Goal: Information Seeking & Learning: Learn about a topic

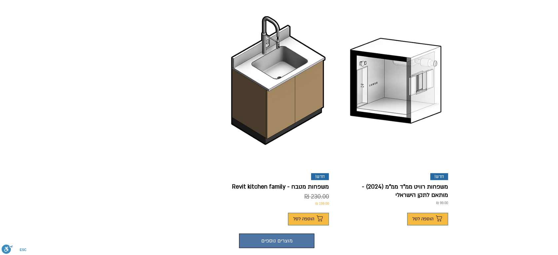
scroll to position [440, 0]
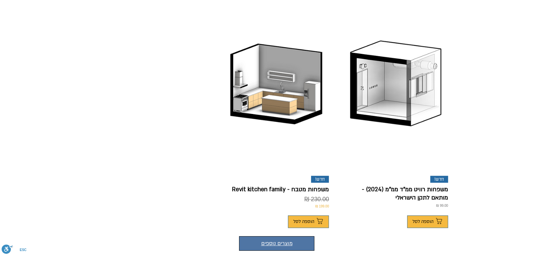
click at [270, 236] on button "מוצרים נוספים" at bounding box center [276, 243] width 75 height 15
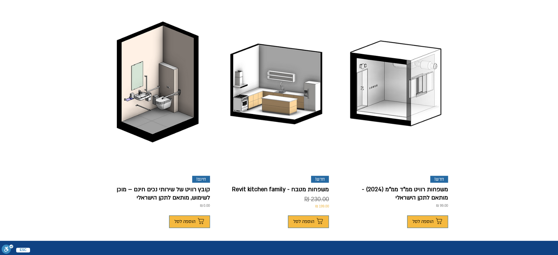
click at [151, 185] on p "קובץ רוויט של שירותי נכים חינם – מוכן לשימוש, מותאם לתקן הישראלי" at bounding box center [157, 193] width 105 height 17
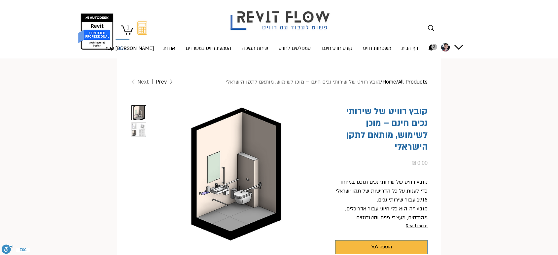
click at [124, 49] on p "בלוג" at bounding box center [122, 49] width 14 height 18
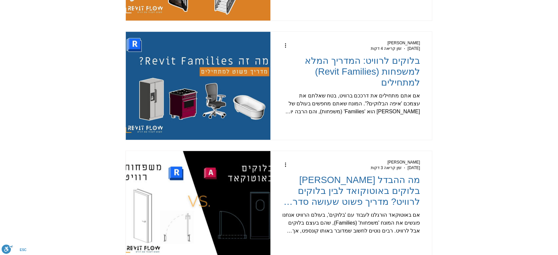
scroll to position [514, 0]
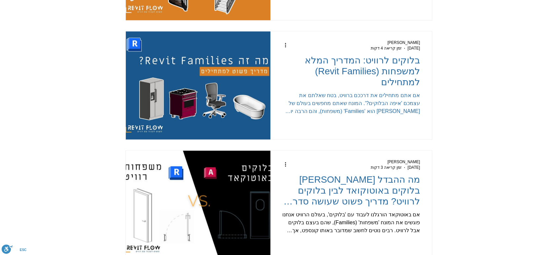
click at [407, 71] on h2 "בלוקים לרוויט: המדריך המלא למשפחות (Revit Families) למתחילים" at bounding box center [351, 71] width 138 height 33
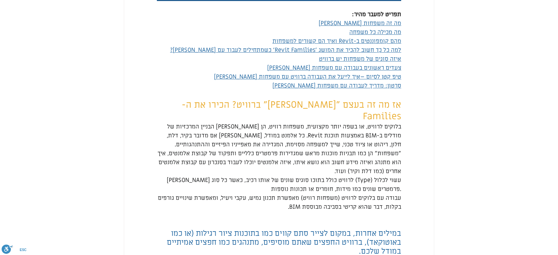
scroll to position [293, 0]
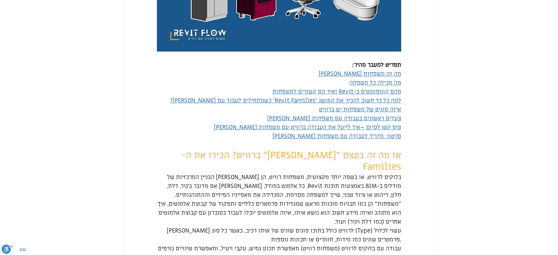
click at [367, 140] on span "סרטון: מדריך לעבודה עם משפחות רוויט" at bounding box center [337, 137] width 129 height 8
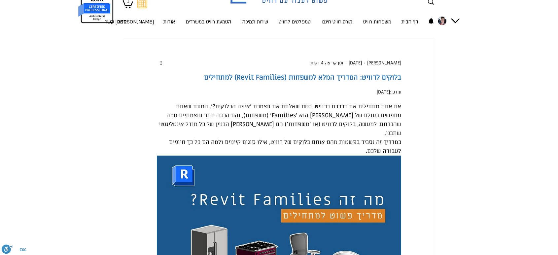
scroll to position [0, 0]
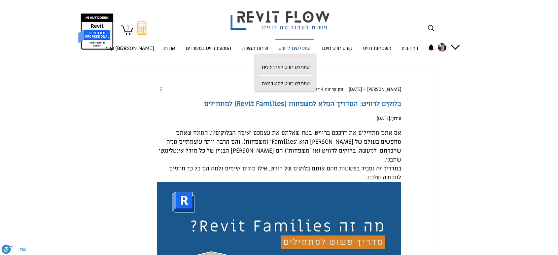
click at [287, 48] on p "טמפלטים לרוויט" at bounding box center [294, 49] width 37 height 18
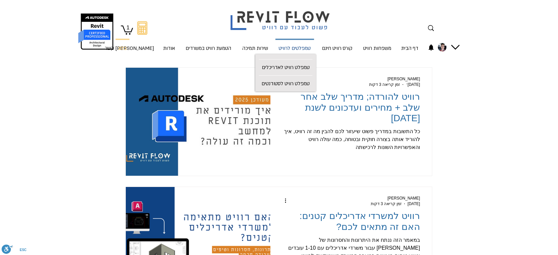
click at [296, 49] on p "טמפלטים לרוויט" at bounding box center [294, 49] width 37 height 18
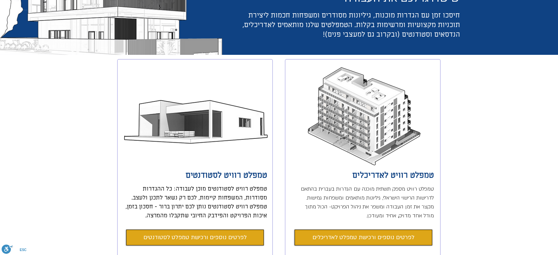
scroll to position [110, 0]
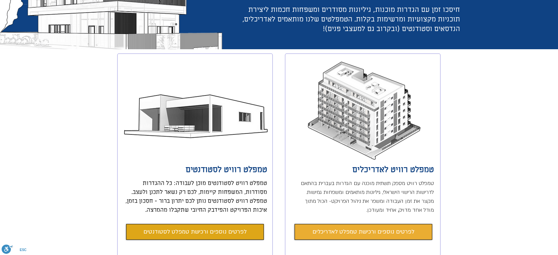
click at [362, 232] on span "לפרטים נוספים ורכישת טמפלט לאדריכלים" at bounding box center [364, 231] width 102 height 9
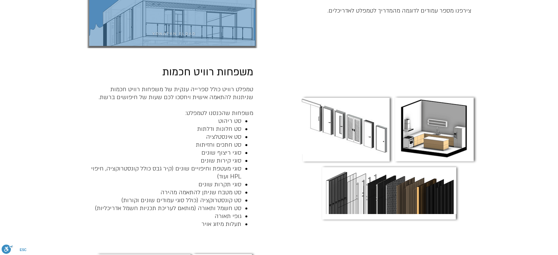
scroll to position [646, 0]
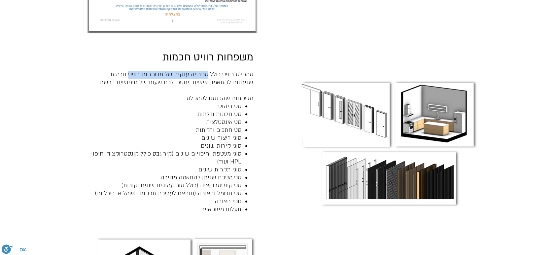
drag, startPoint x: 207, startPoint y: 46, endPoint x: 132, endPoint y: 41, distance: 75.5
click at [132, 71] on span "טמפלט רוויט כולל ספרייה ענקית של משפחות רוויט חכמות שניתנות להתאמה אישית ויחסכו…" at bounding box center [176, 79] width 155 height 16
copy span "ספרייה ענקית של משפחות [PERSON_NAME]"
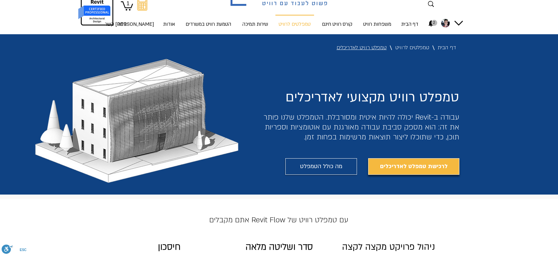
scroll to position [37, 0]
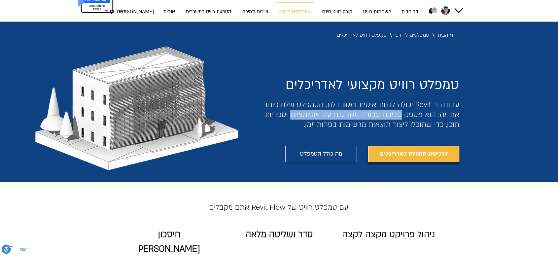
drag, startPoint x: 402, startPoint y: 113, endPoint x: 295, endPoint y: 113, distance: 107.7
click at [295, 113] on span "​עבודה ב-Revit יכולה להיות איטית ומסורבלת. הטמפלט שלנו פותר את זה: הוא מספק סבי…" at bounding box center [362, 115] width 196 height 30
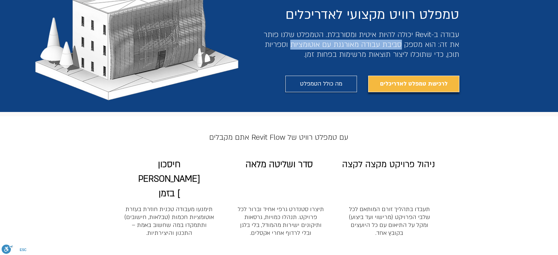
scroll to position [110, 0]
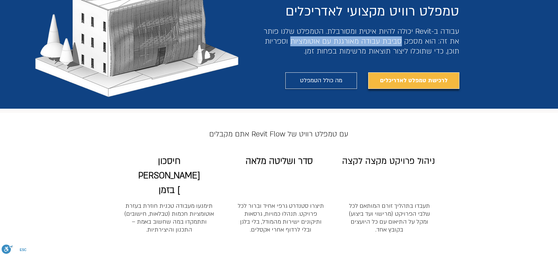
copy span "סביבת עבודה מאורגנת עם אוטומציות"
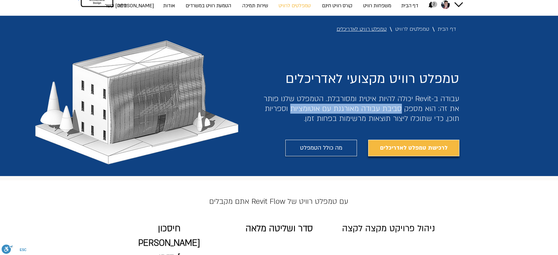
scroll to position [0, 0]
